Goal: Transaction & Acquisition: Purchase product/service

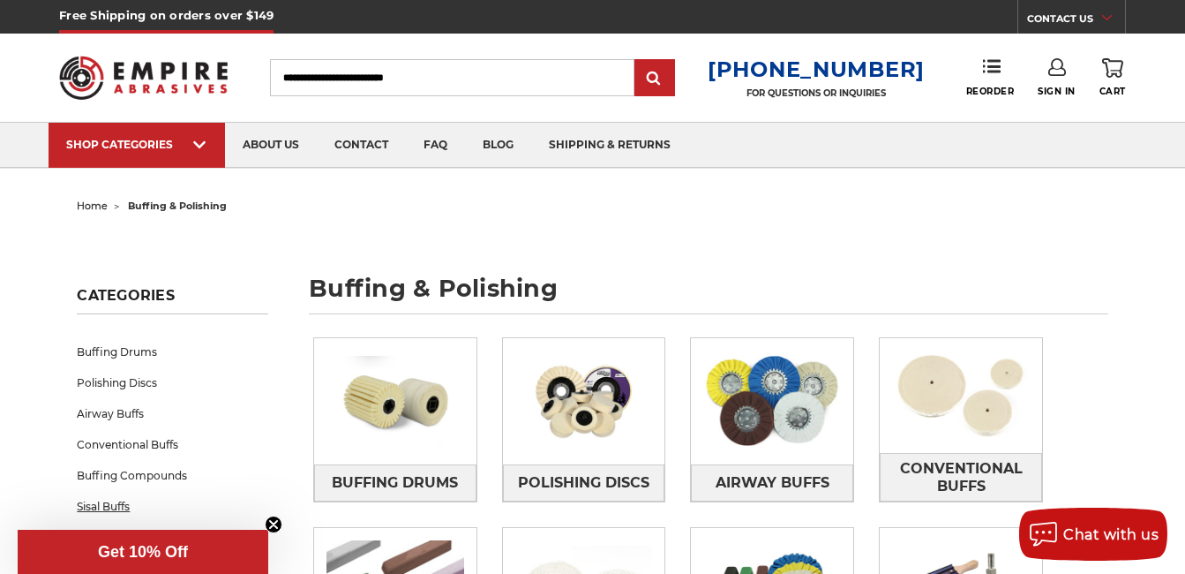
click at [110, 506] on link "Sisal Buffs" at bounding box center [173, 506] width 192 height 31
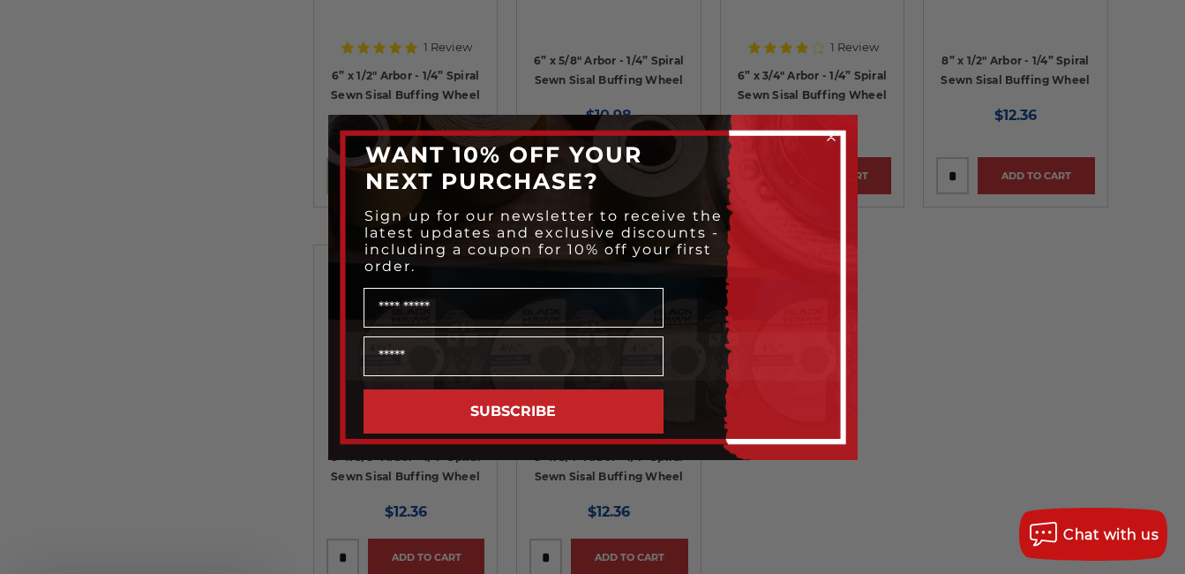
scroll to position [530, 0]
click at [829, 139] on icon "Close dialog" at bounding box center [831, 136] width 7 height 7
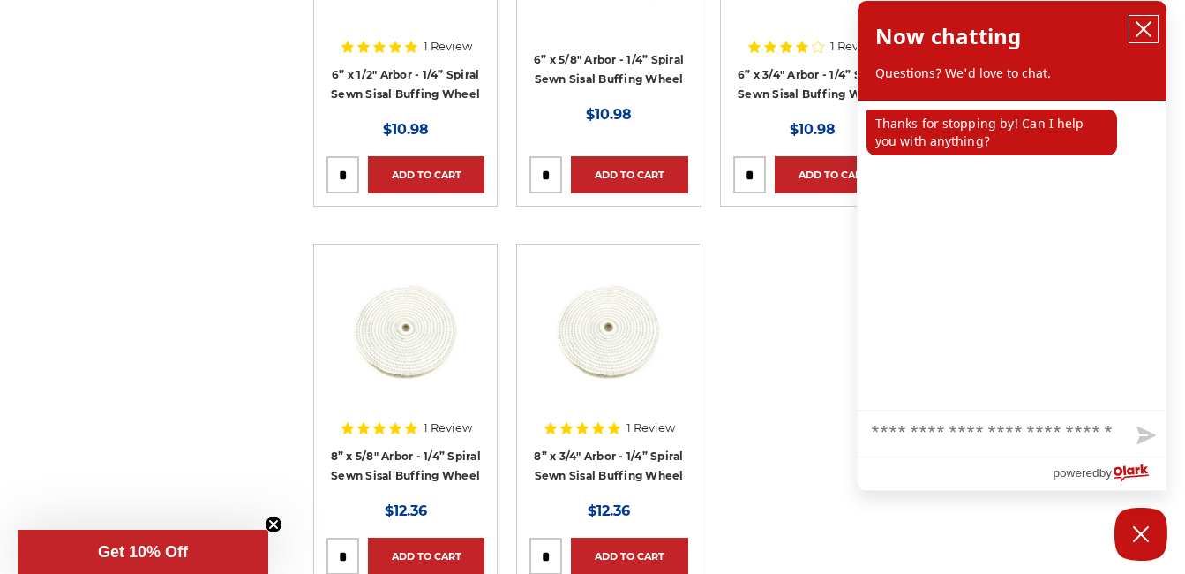
click at [1134, 30] on button "close chatbox" at bounding box center [1144, 29] width 28 height 26
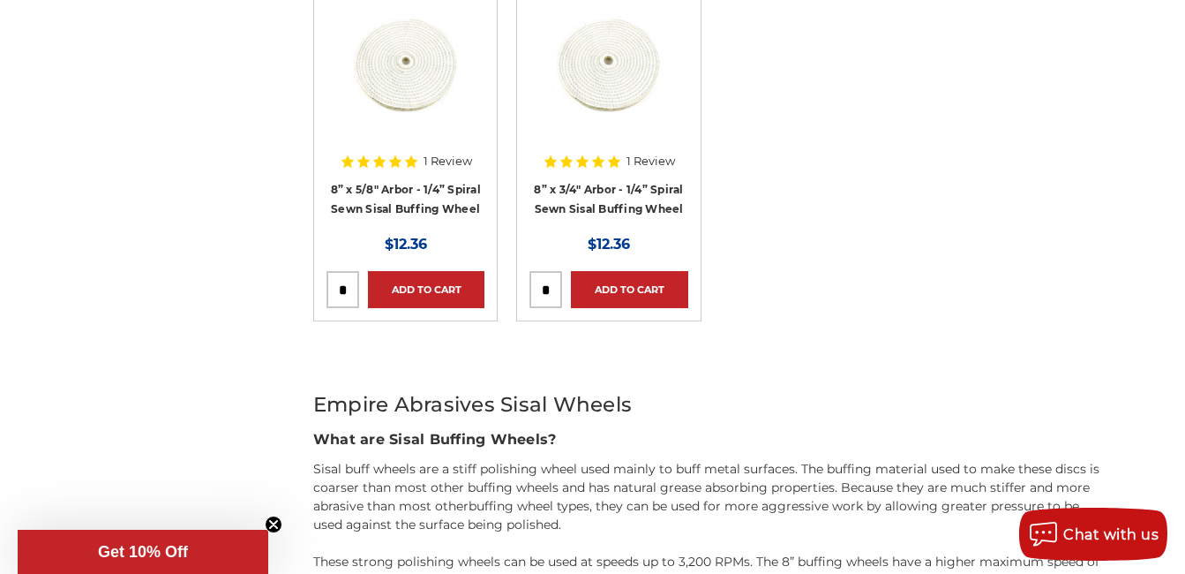
scroll to position [812, 0]
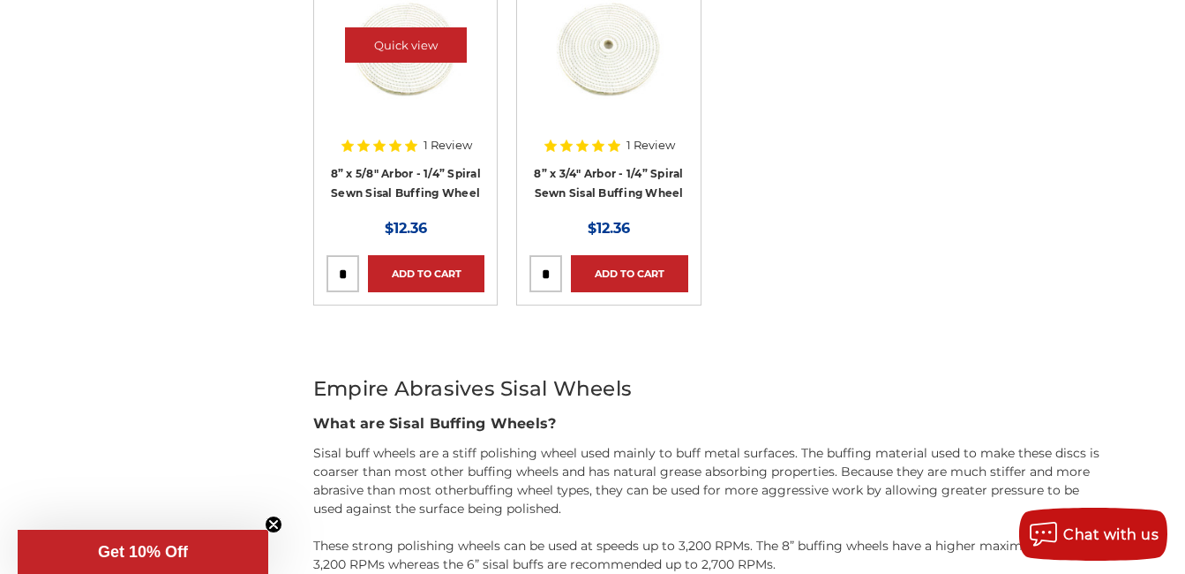
click at [412, 86] on img at bounding box center [405, 44] width 141 height 141
